Goal: Find specific page/section: Find specific page/section

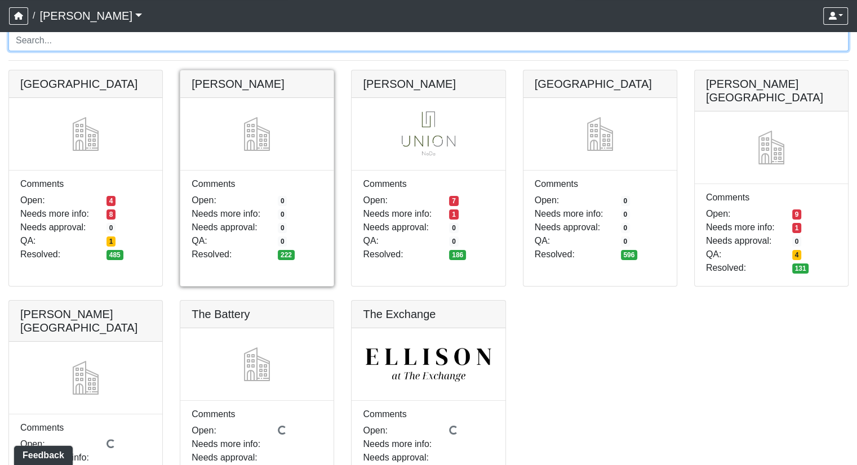
scroll to position [113, 0]
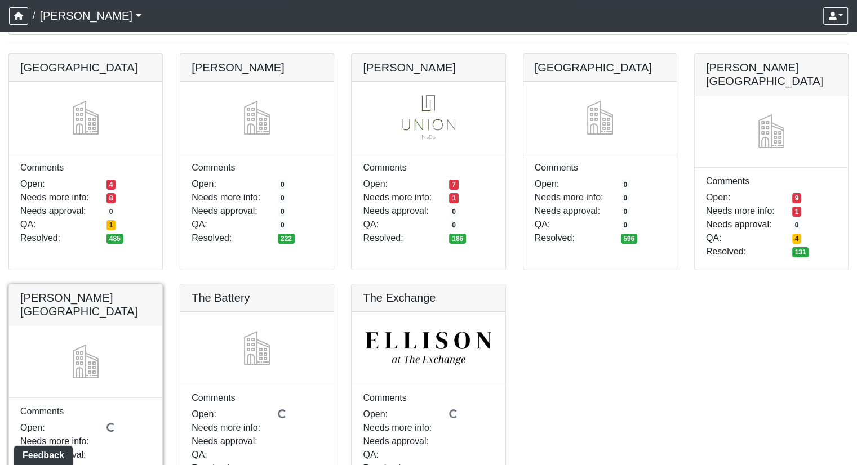
click at [124, 285] on link at bounding box center [85, 285] width 153 height 0
